Goal: Information Seeking & Learning: Learn about a topic

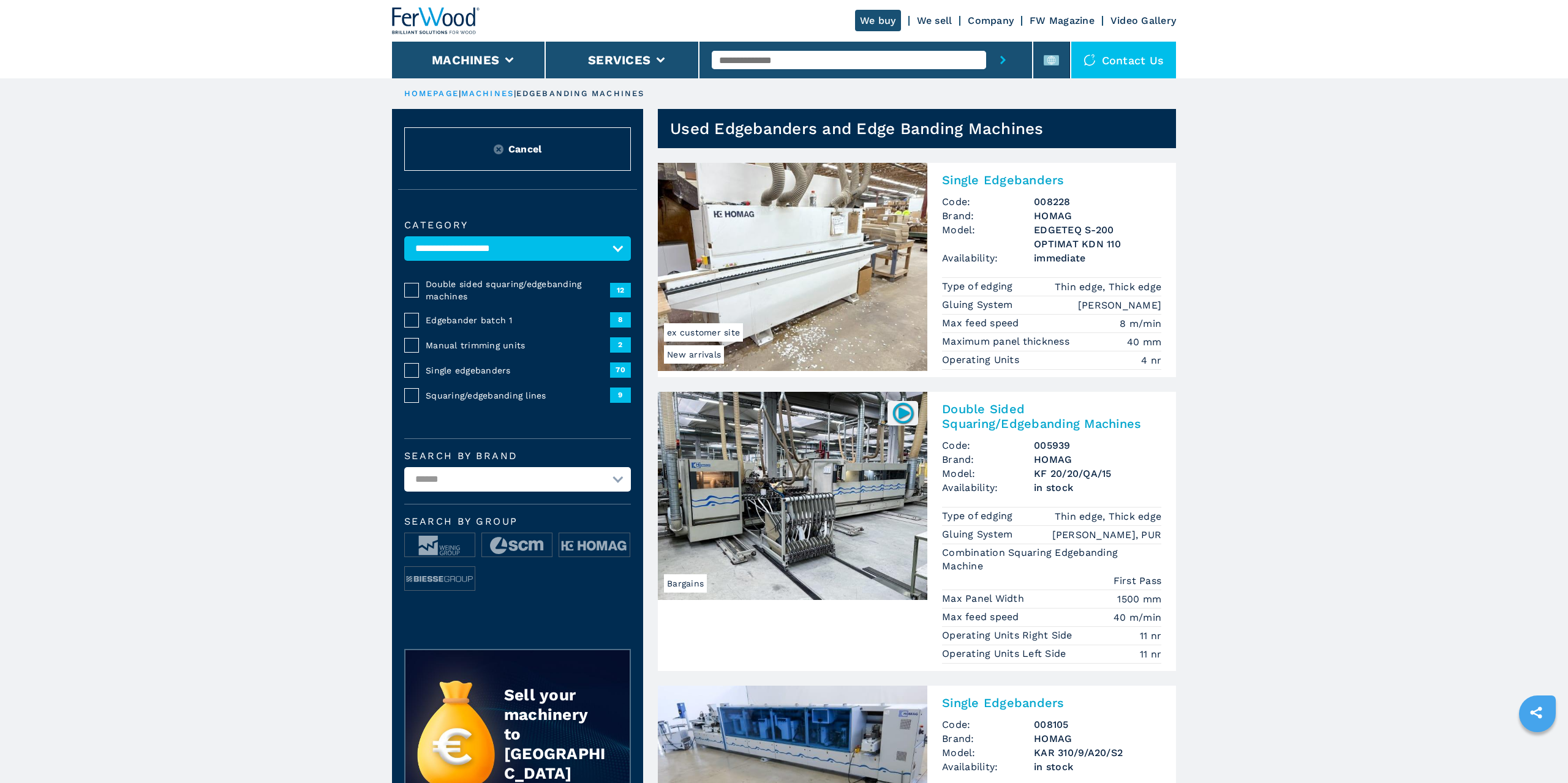
click at [820, 55] on input "text" at bounding box center [848, 60] width 274 height 18
type input "***"
click at [986, 42] on button "submit-button" at bounding box center [1002, 60] width 33 height 36
click at [1008, 69] on button "submit-button" at bounding box center [1002, 60] width 33 height 36
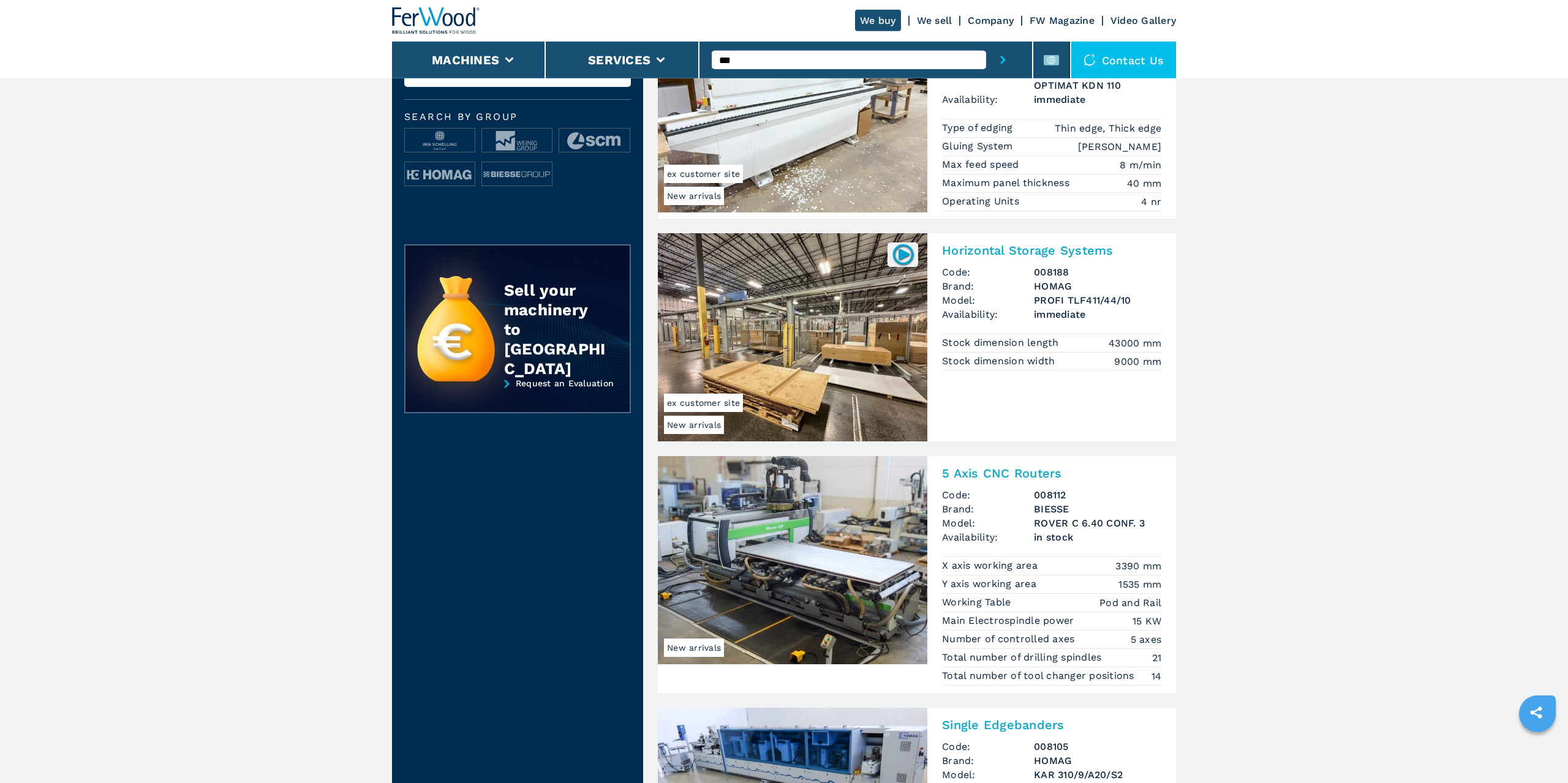
scroll to position [416, 0]
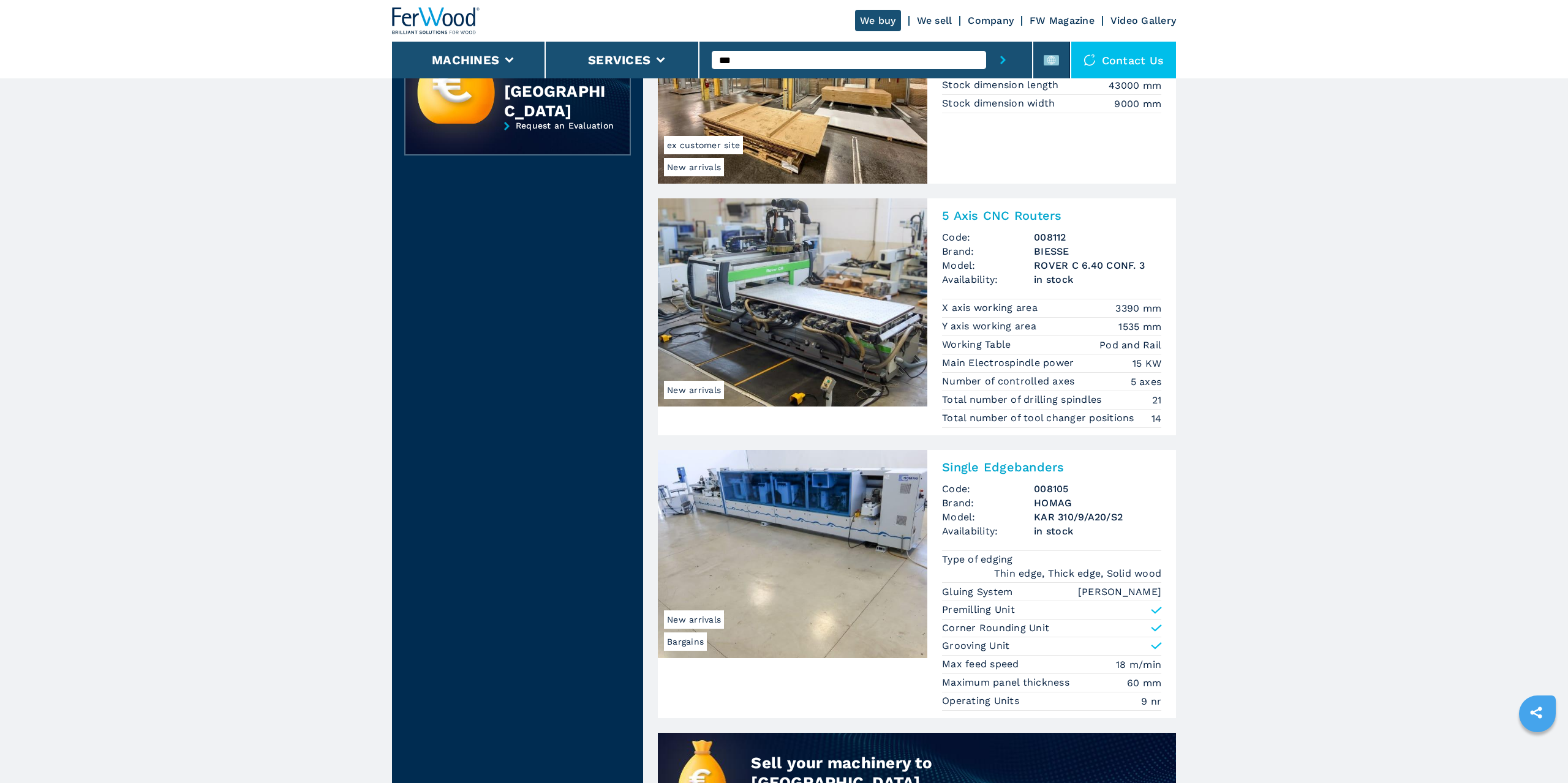
click at [1033, 462] on h2 "Single Edgebanders" at bounding box center [1051, 467] width 219 height 14
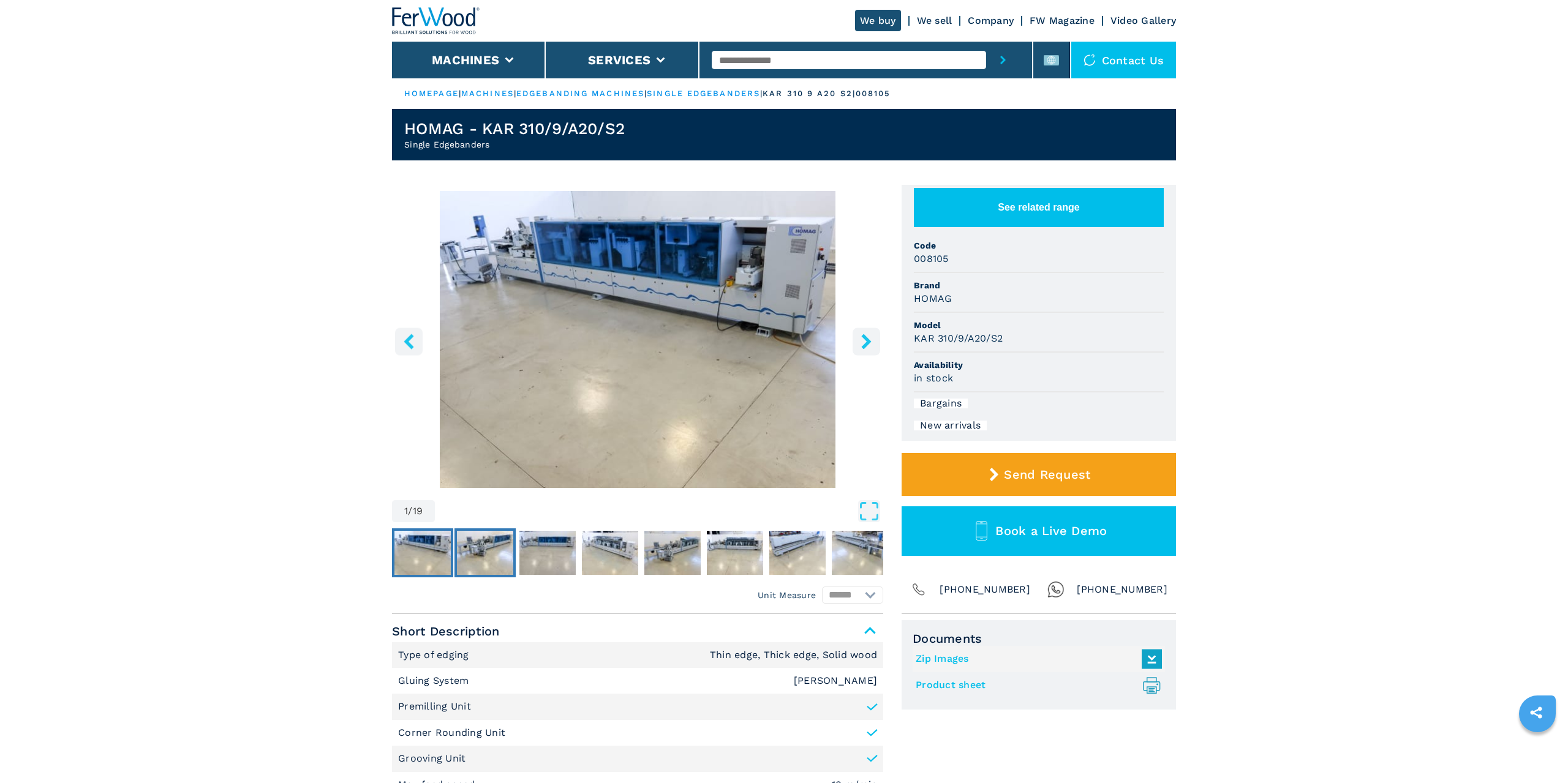
click at [478, 550] on img "Go to Slide 2" at bounding box center [485, 553] width 56 height 44
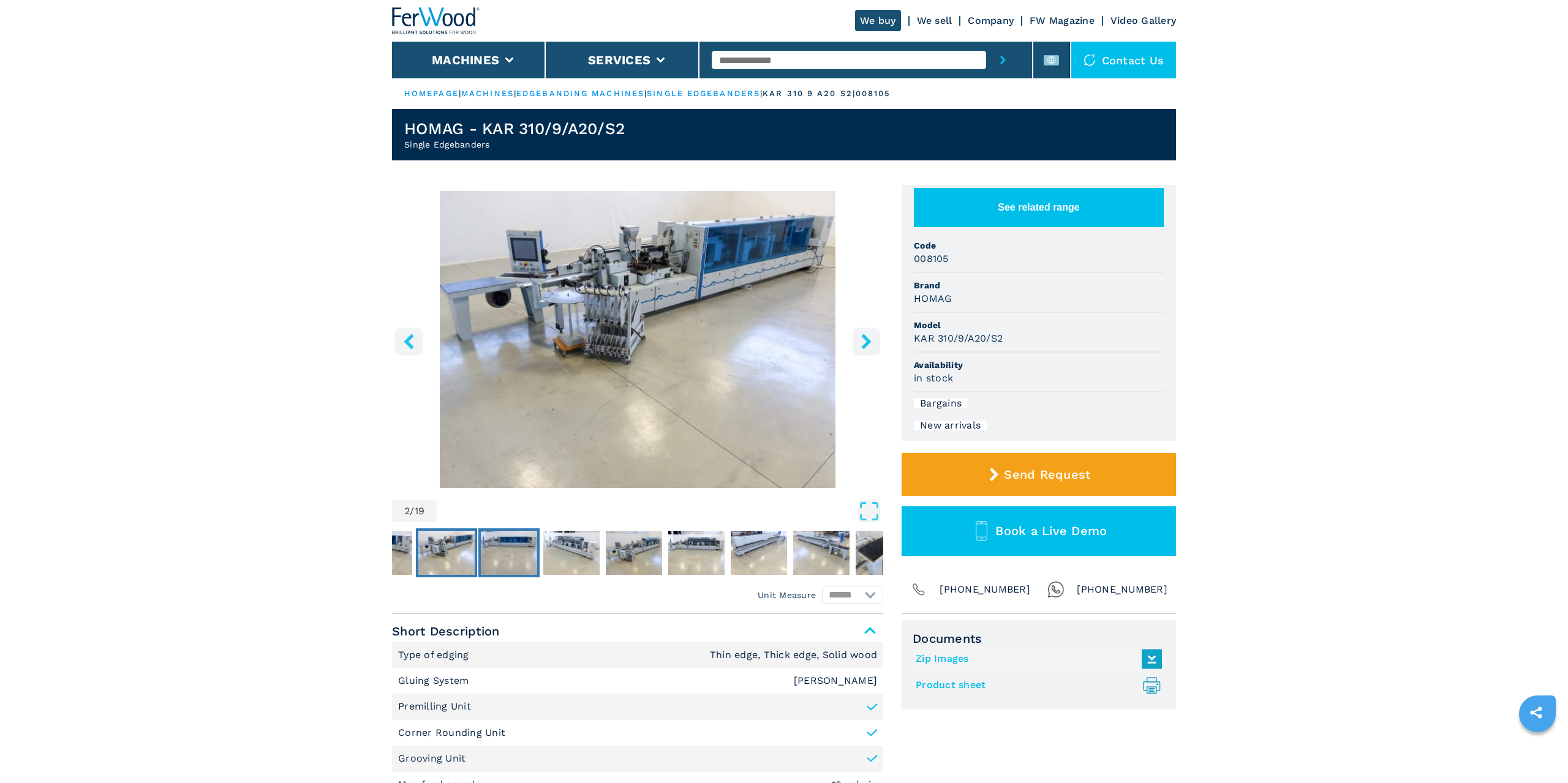
click at [522, 556] on img "Go to Slide 3" at bounding box center [509, 553] width 56 height 44
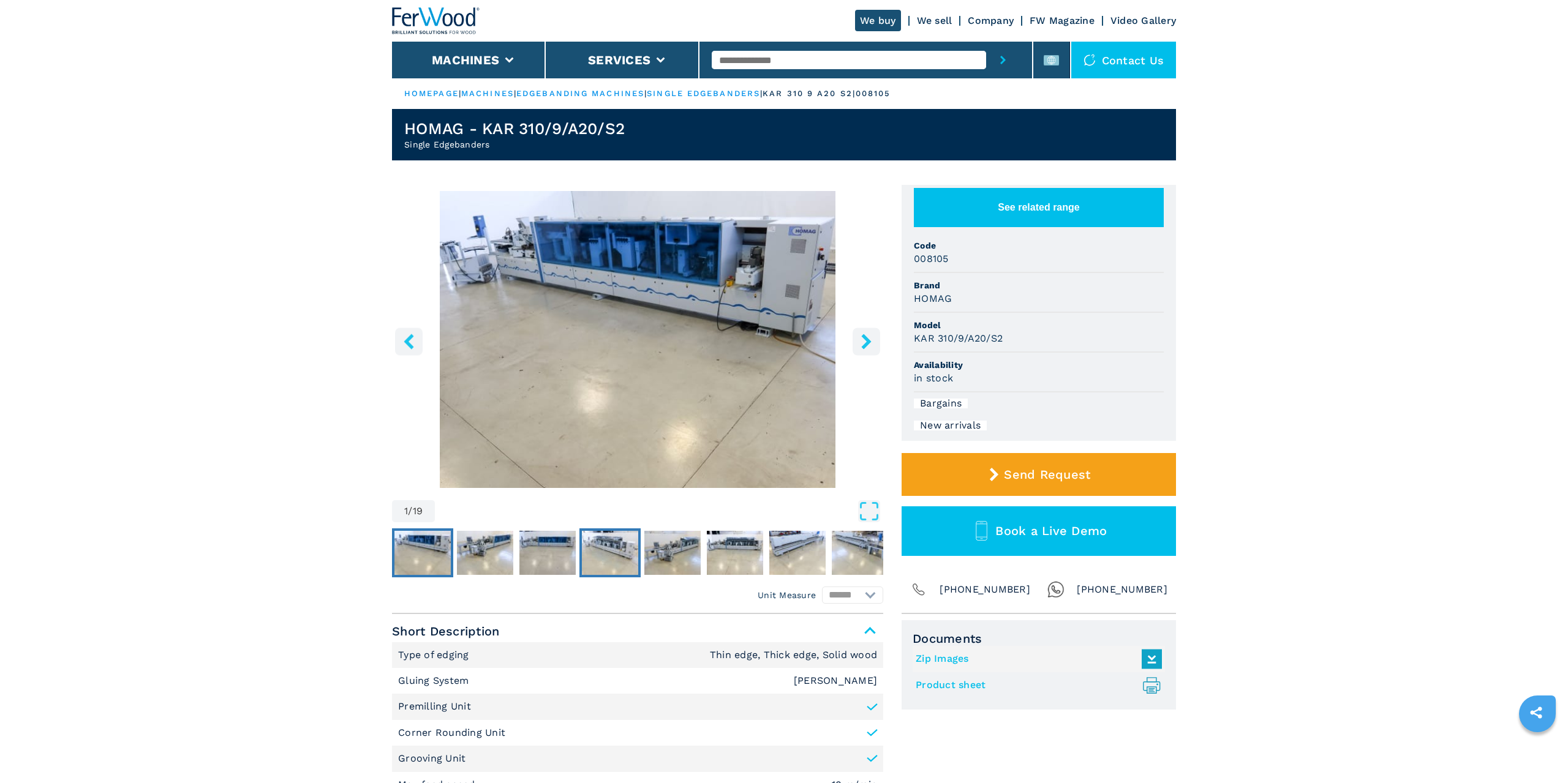
click at [594, 550] on img "Go to Slide 4" at bounding box center [610, 553] width 56 height 44
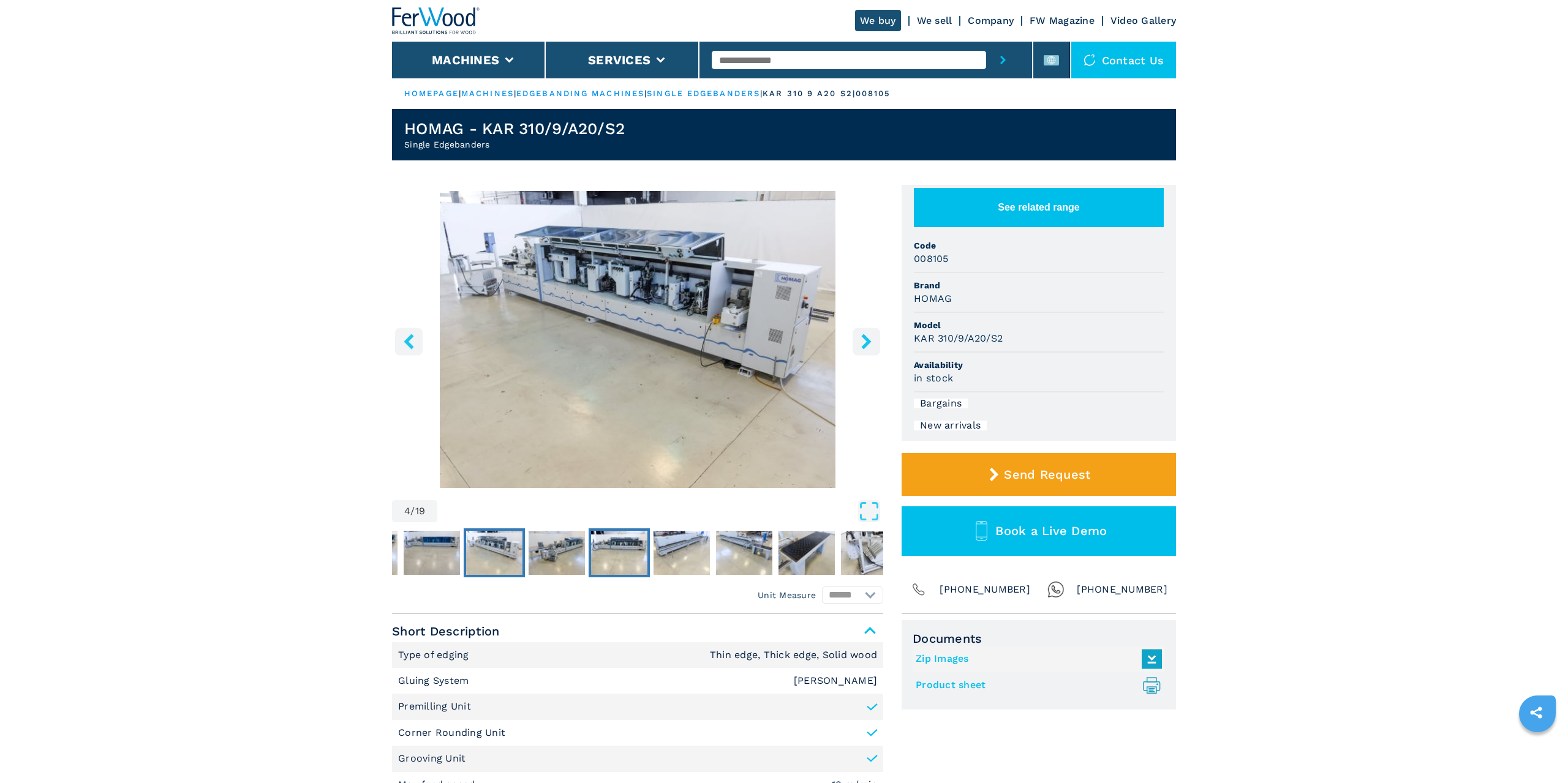
click at [619, 543] on img "Go to Slide 6" at bounding box center [619, 553] width 56 height 44
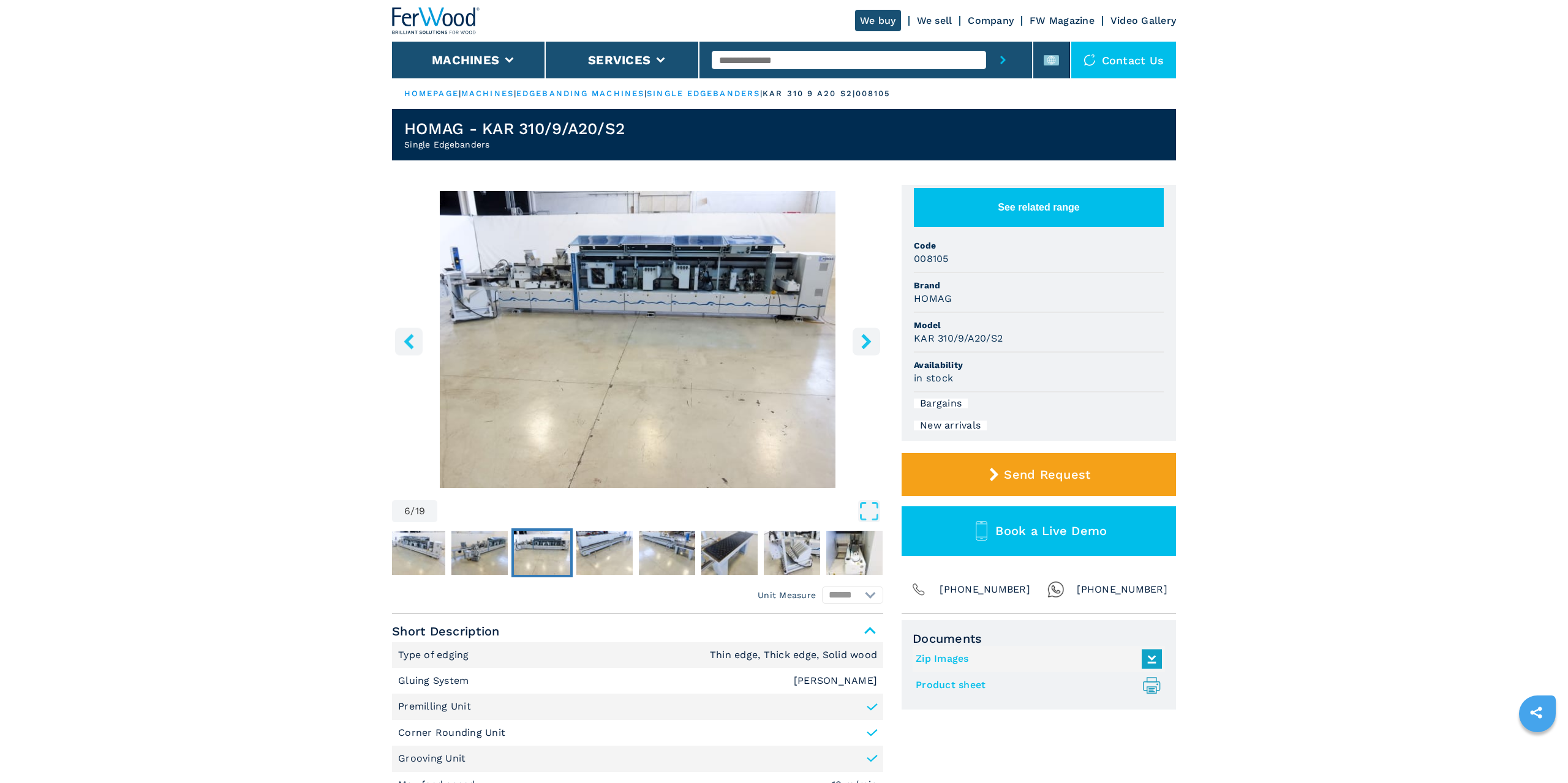
scroll to position [416, 0]
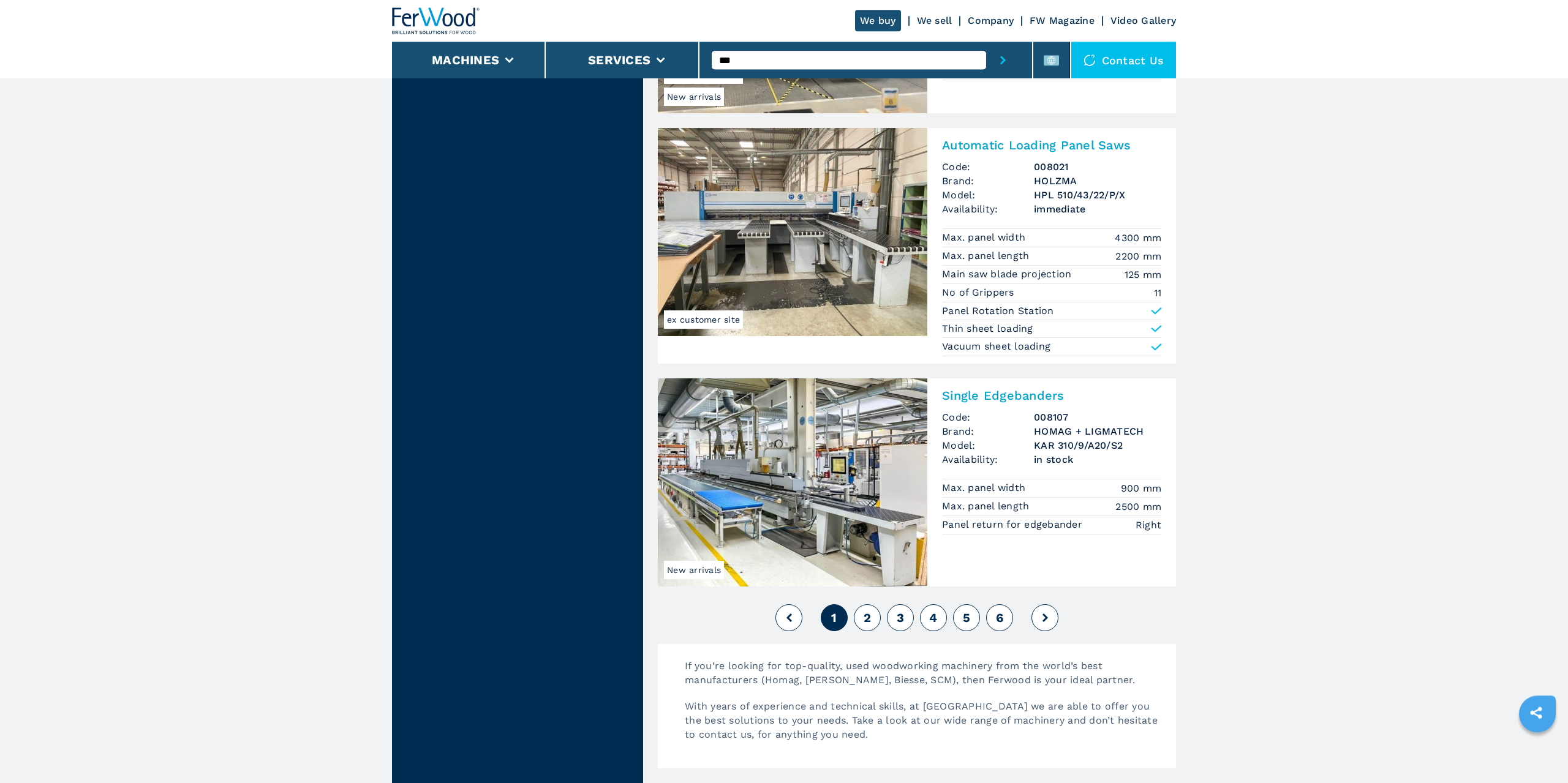
scroll to position [2706, 0]
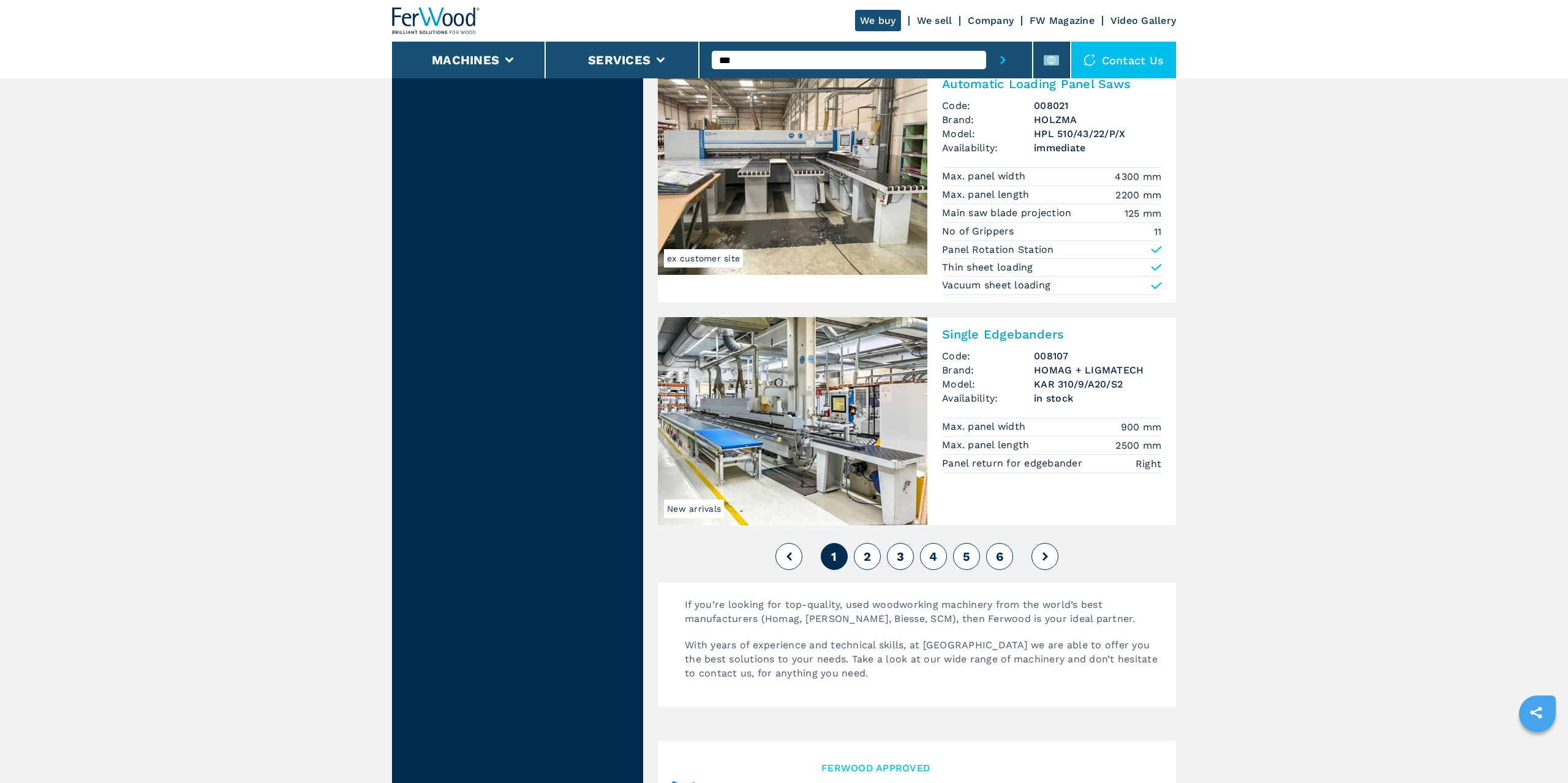
click at [877, 560] on button "2" at bounding box center [867, 556] width 27 height 27
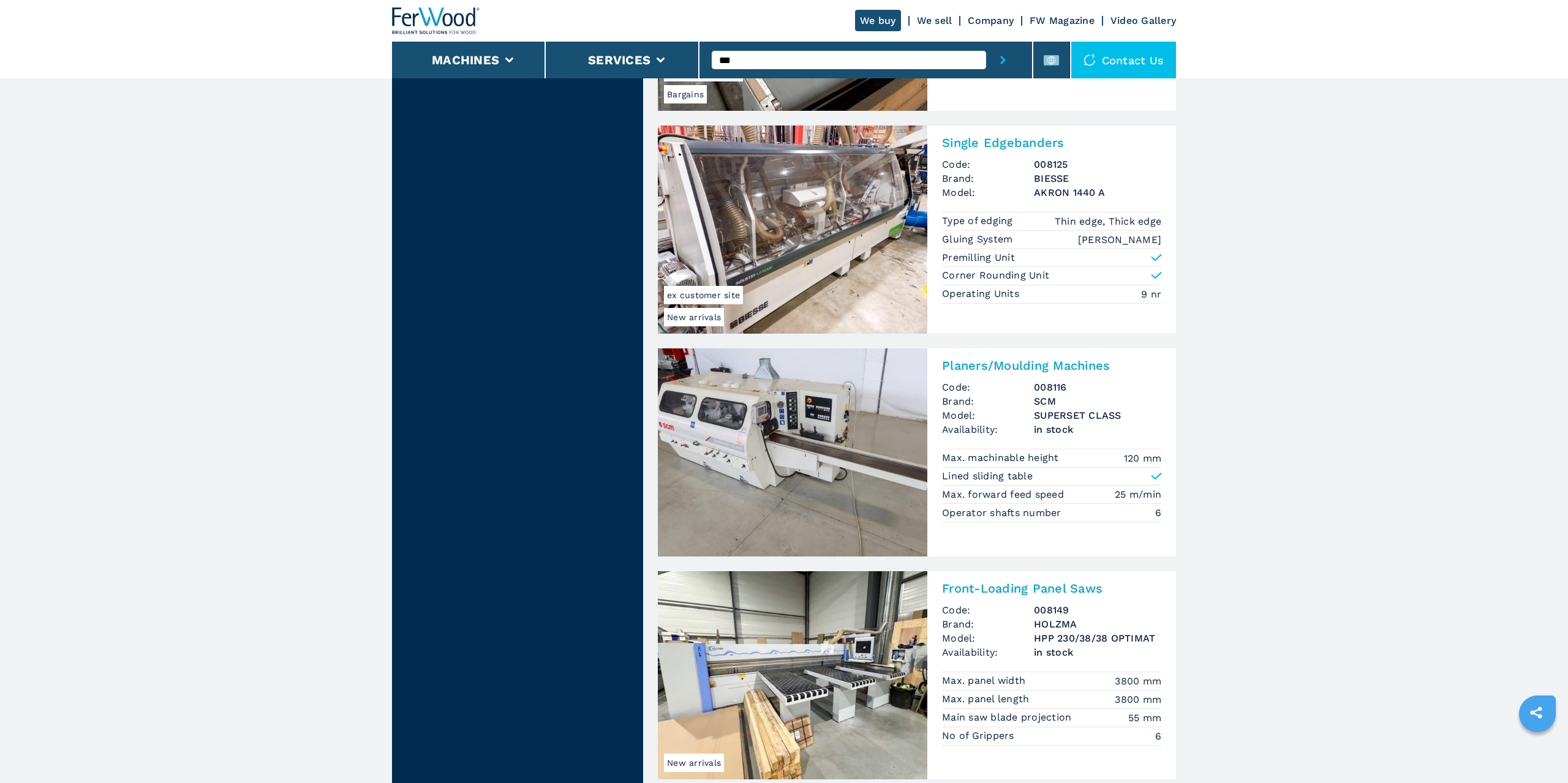
scroll to position [2498, 0]
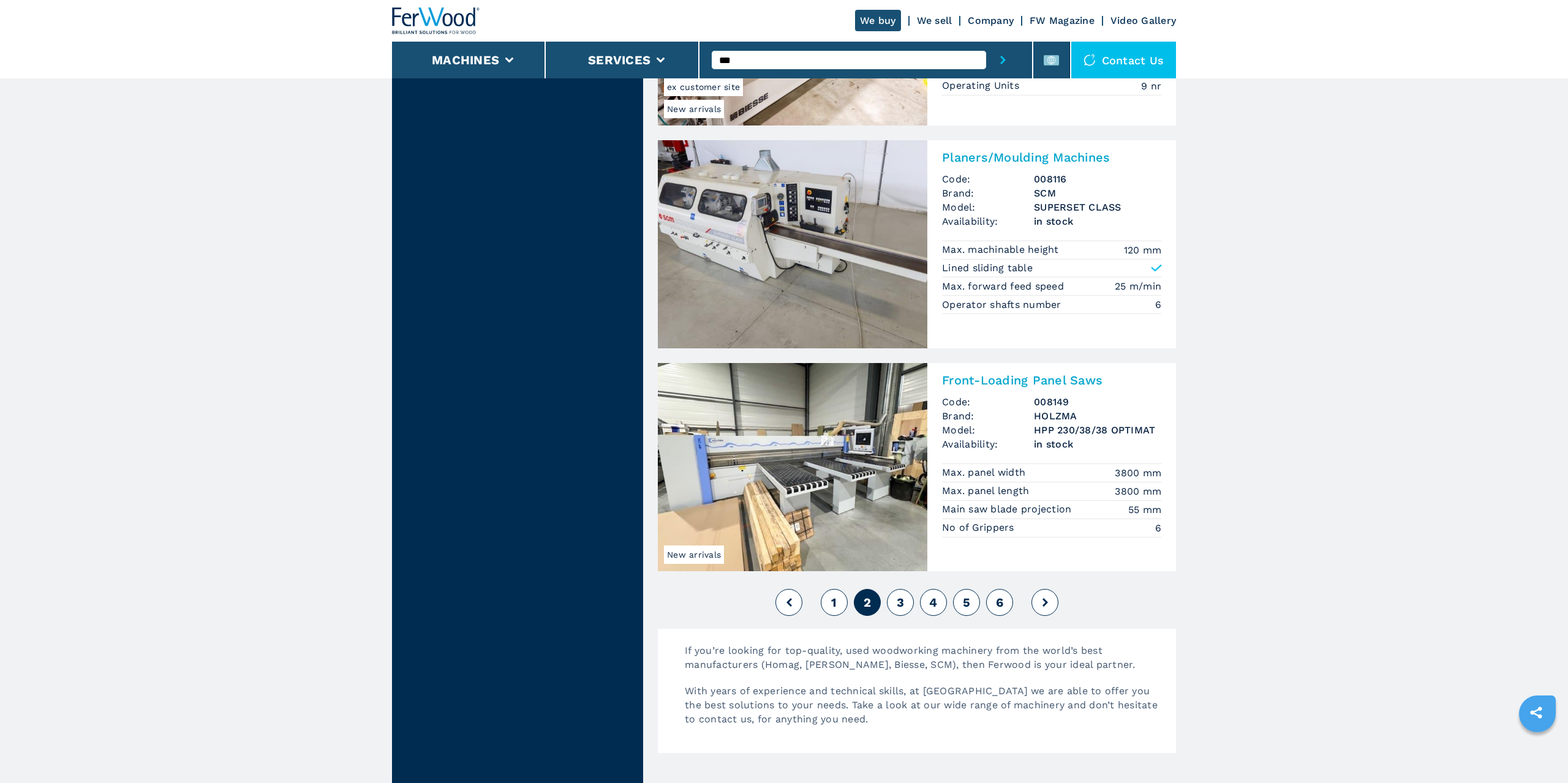
click at [902, 592] on button "3" at bounding box center [901, 603] width 27 height 27
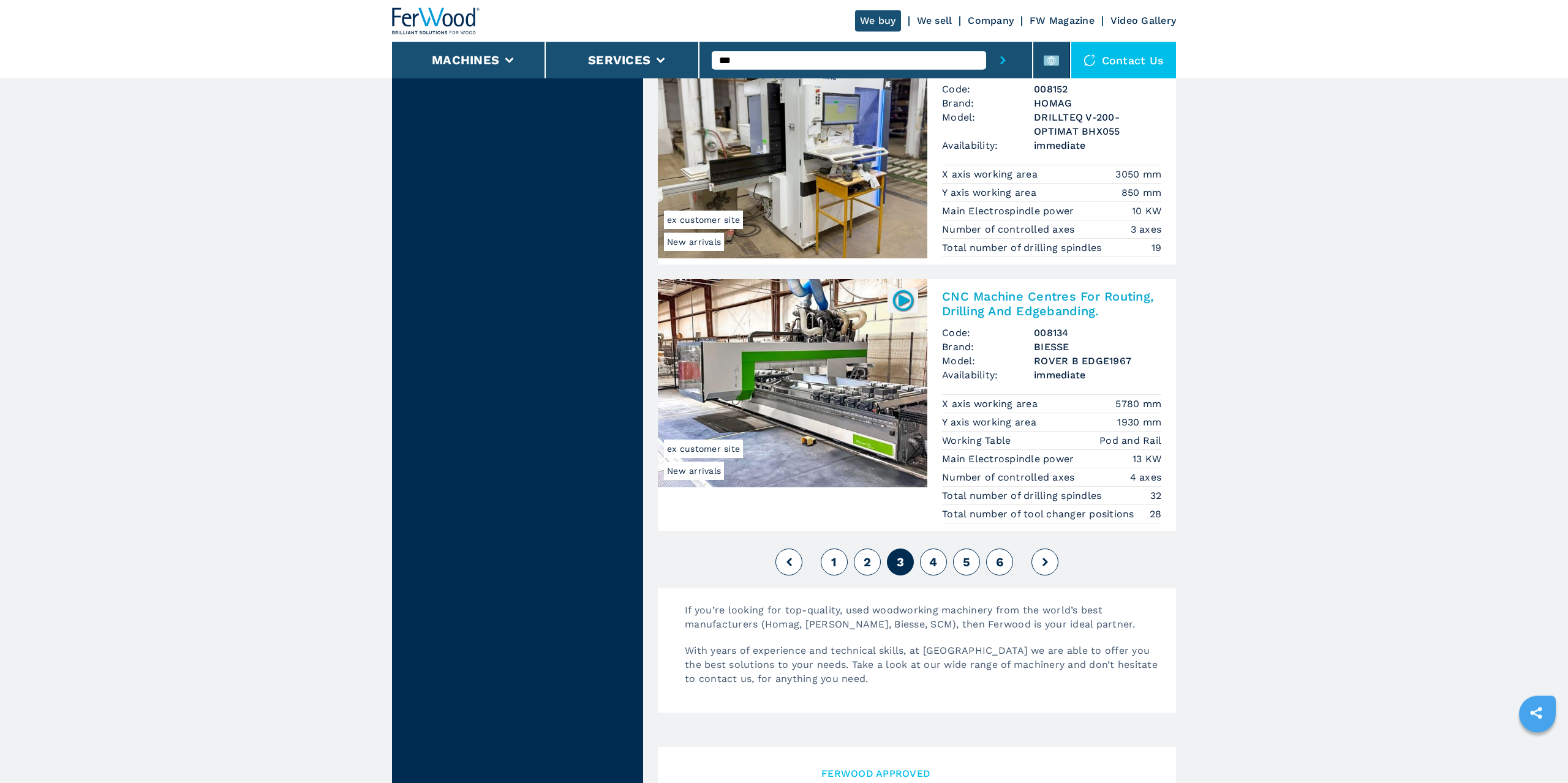
scroll to position [2706, 0]
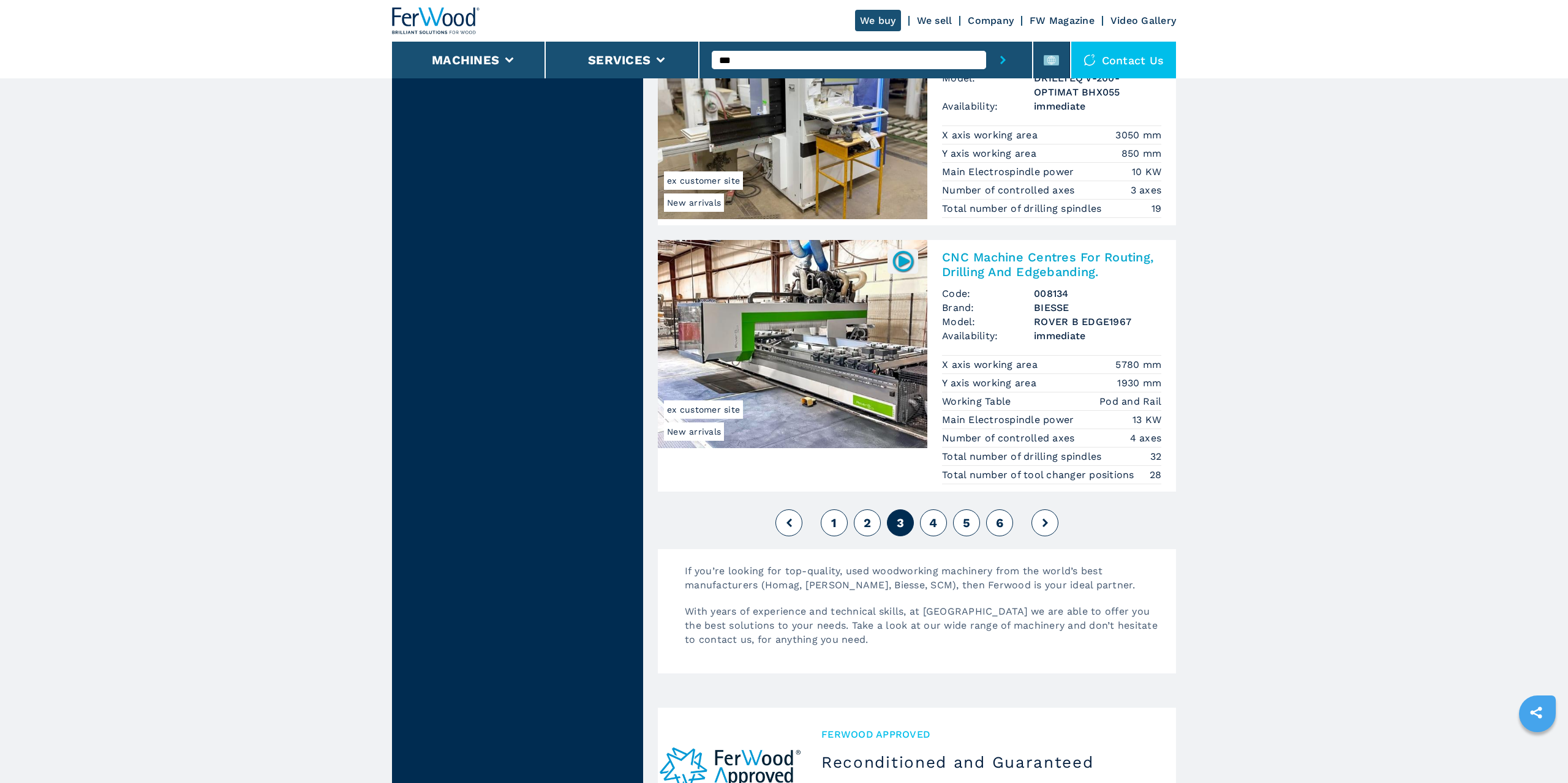
click at [936, 523] on span "4" at bounding box center [933, 522] width 8 height 14
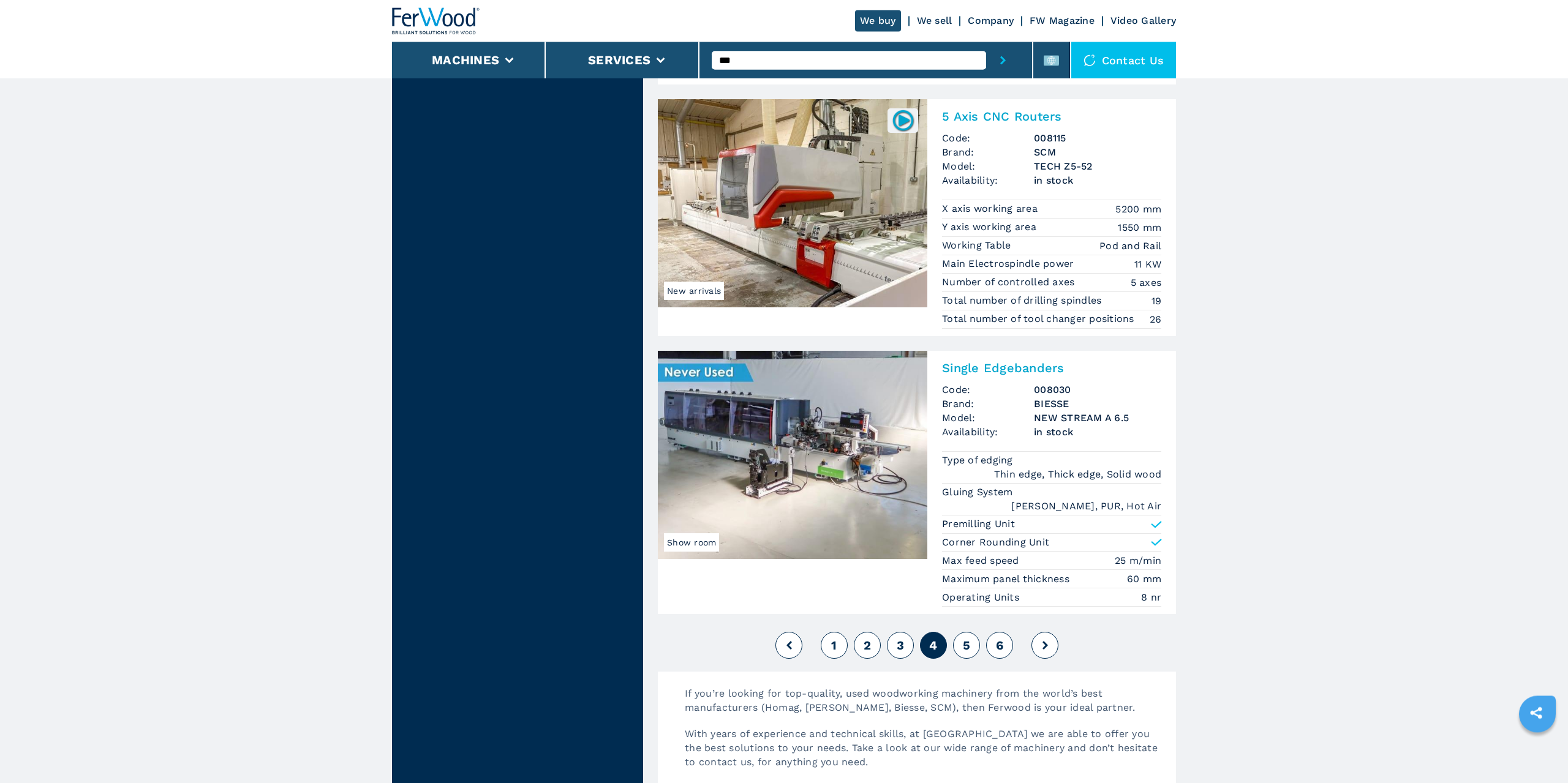
scroll to position [2706, 0]
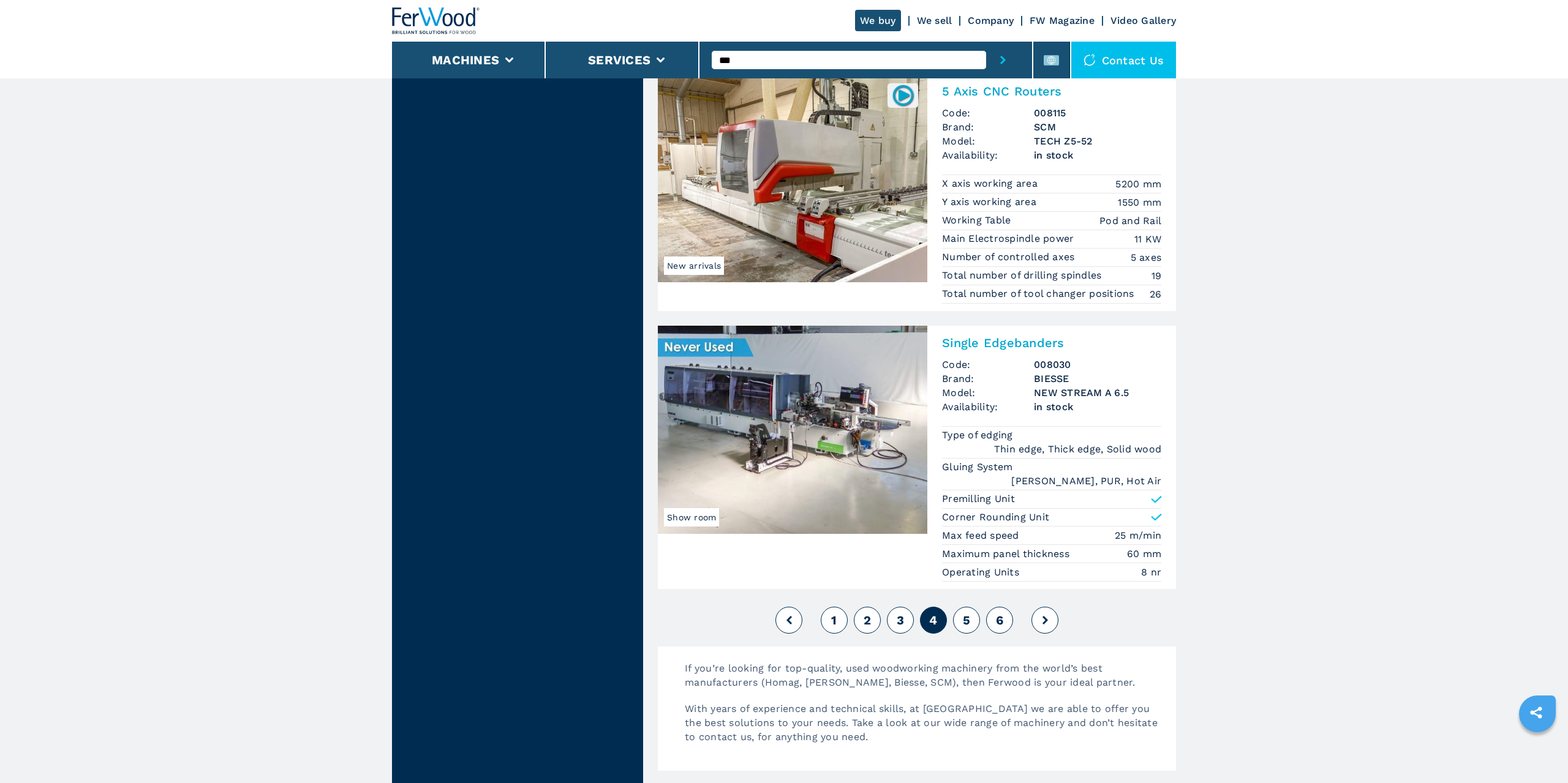
click at [967, 606] on button "5" at bounding box center [967, 620] width 27 height 27
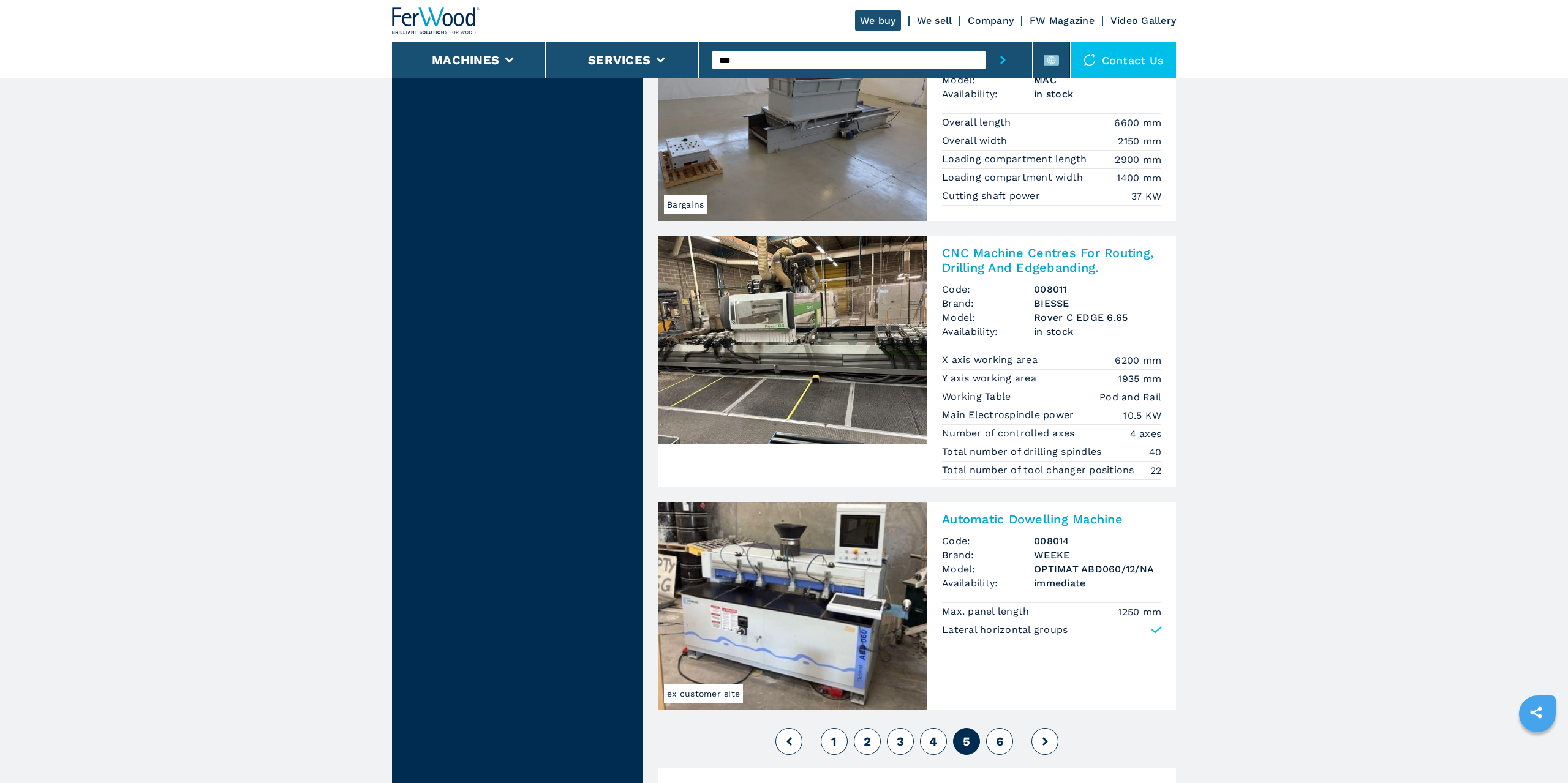
scroll to position [2706, 0]
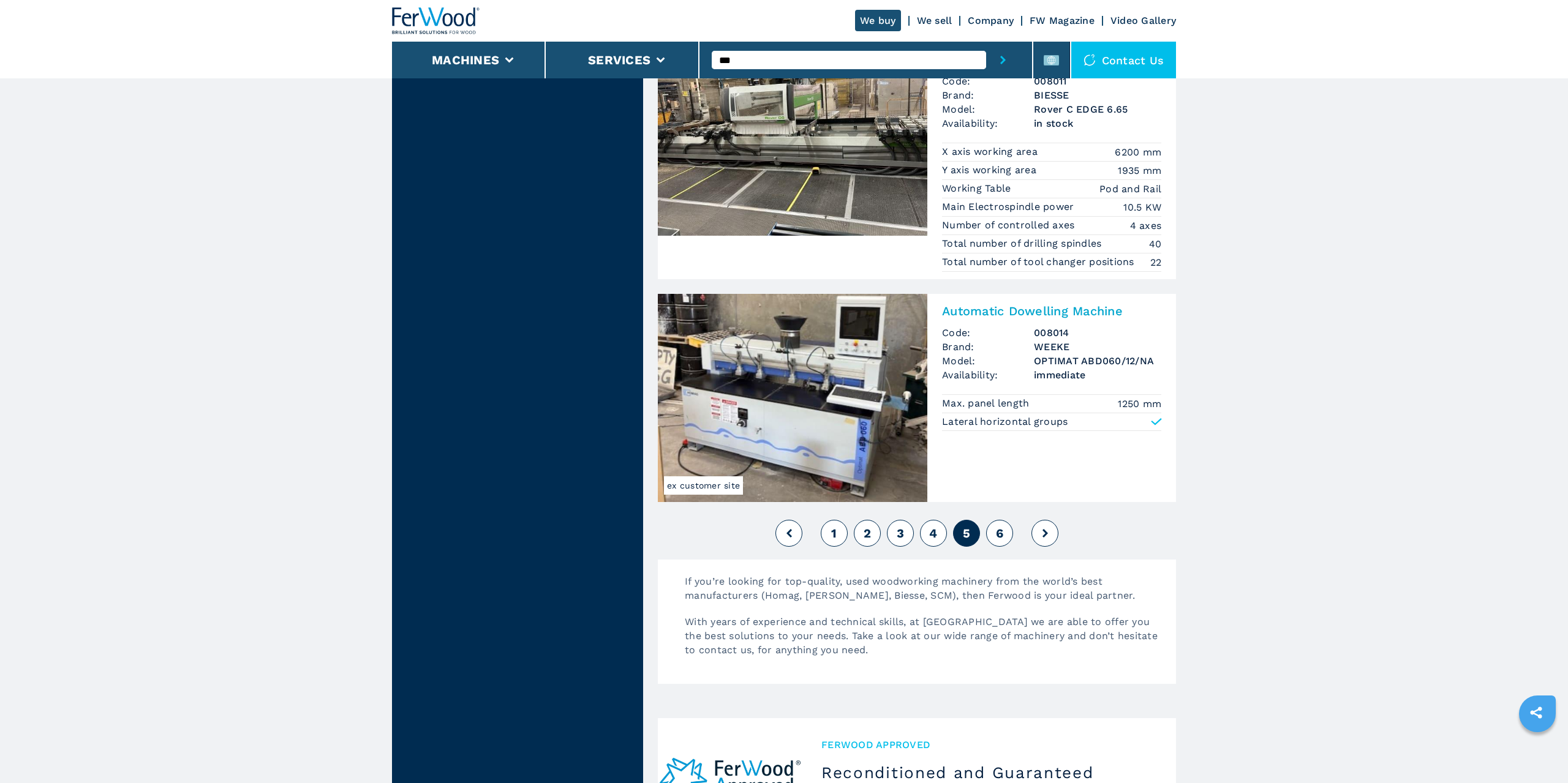
click at [1005, 527] on button "6" at bounding box center [999, 534] width 27 height 27
